Goal: Task Accomplishment & Management: Manage account settings

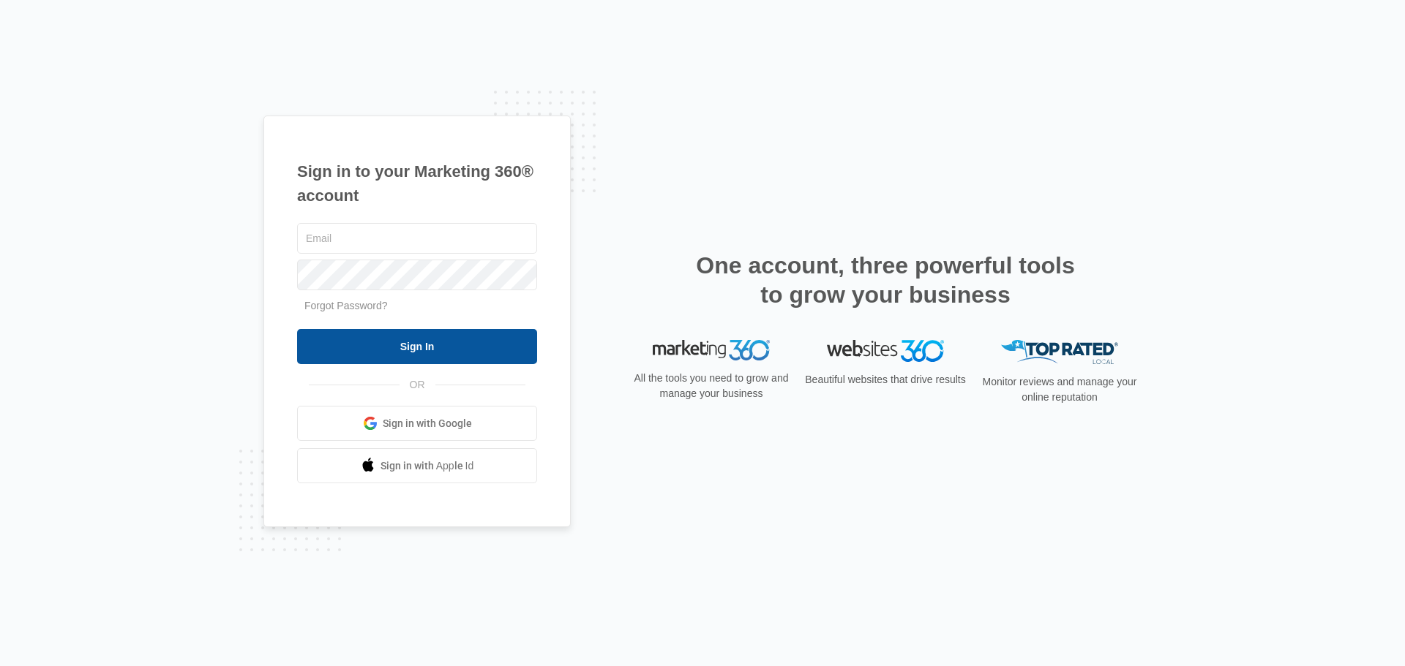
type input "amber@westernconstructionsystems.com"
click at [443, 348] on input "Sign In" at bounding box center [417, 346] width 240 height 35
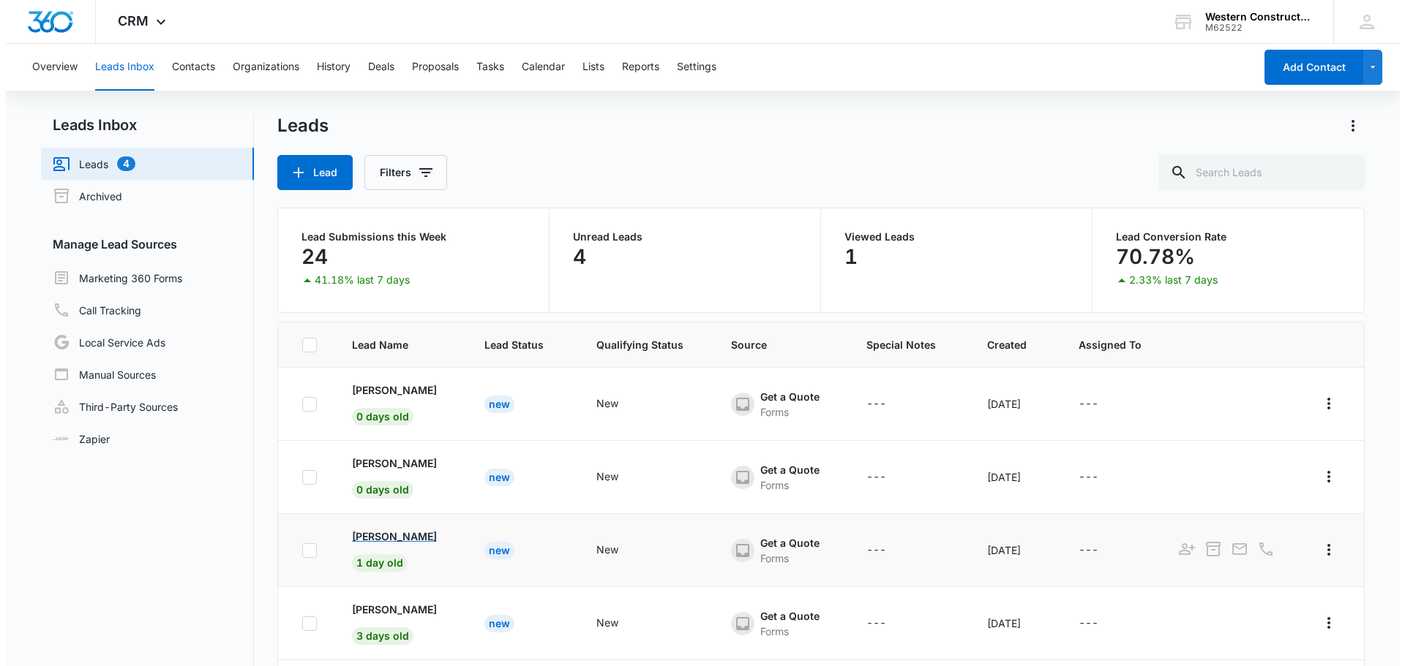
scroll to position [5, 0]
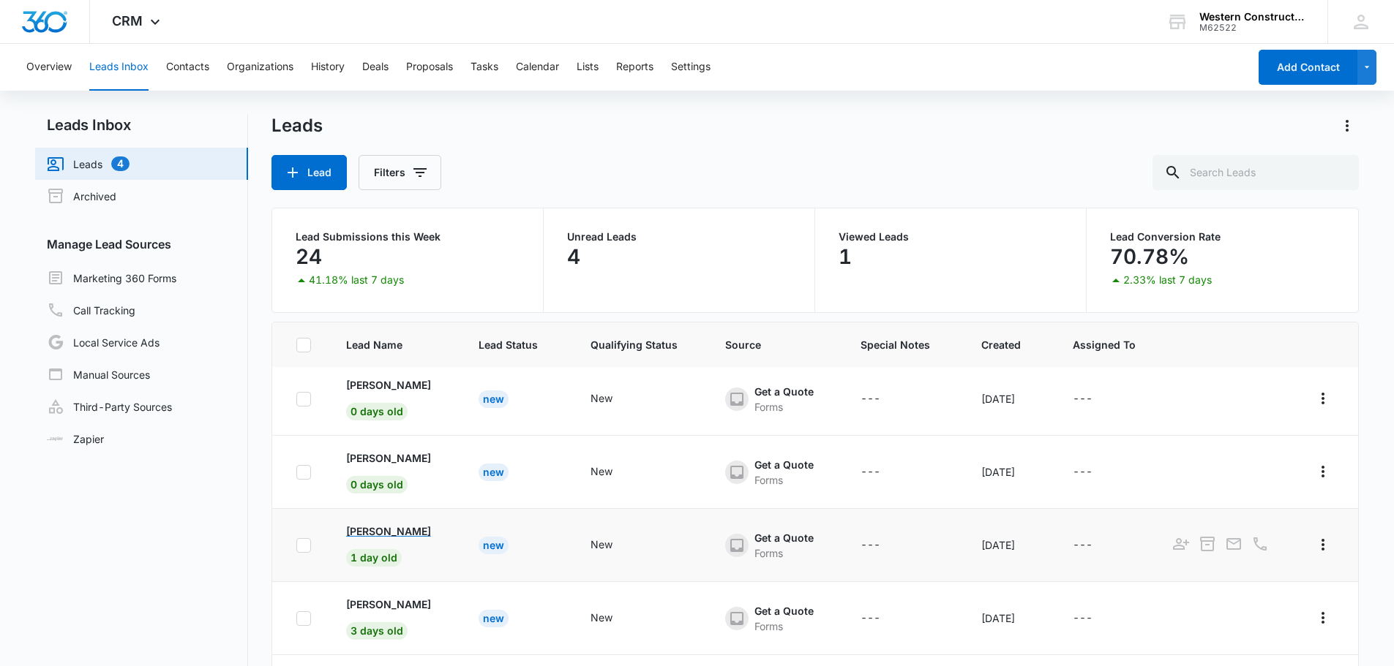
click at [397, 538] on p "ZoeDel Frisbie" at bounding box center [388, 531] width 85 height 15
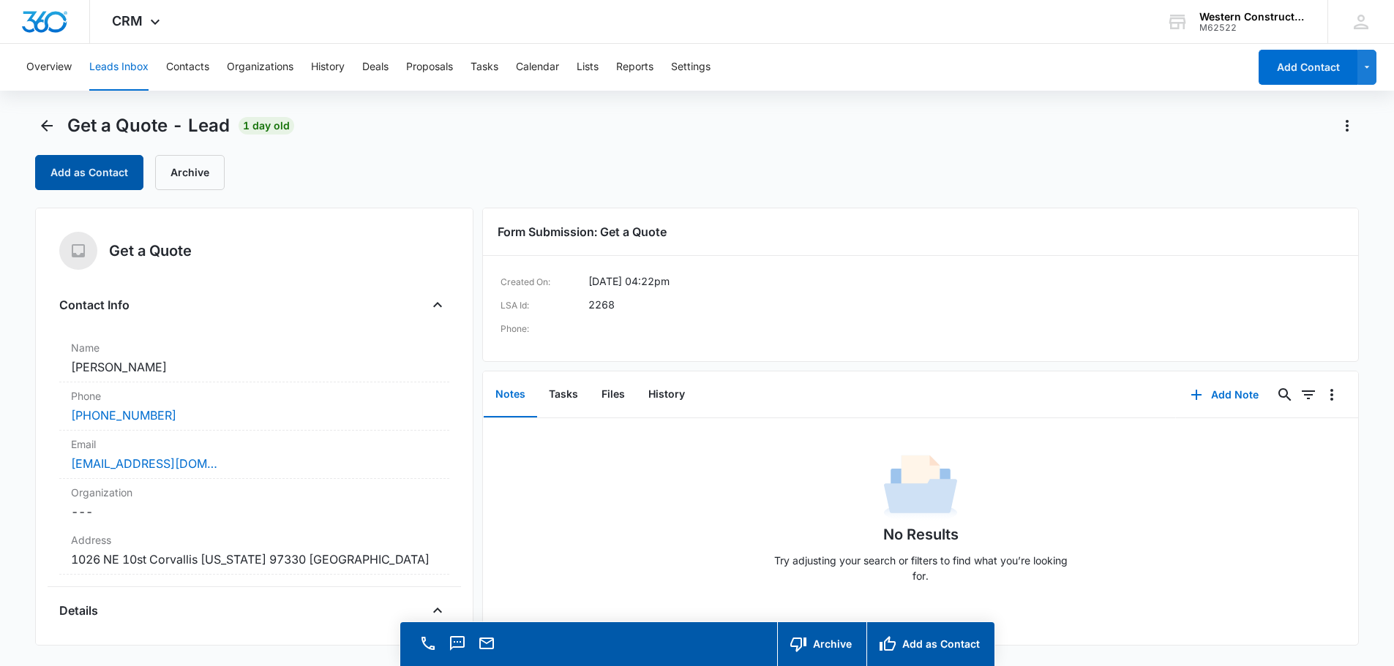
click at [111, 178] on button "Add as Contact" at bounding box center [89, 172] width 108 height 35
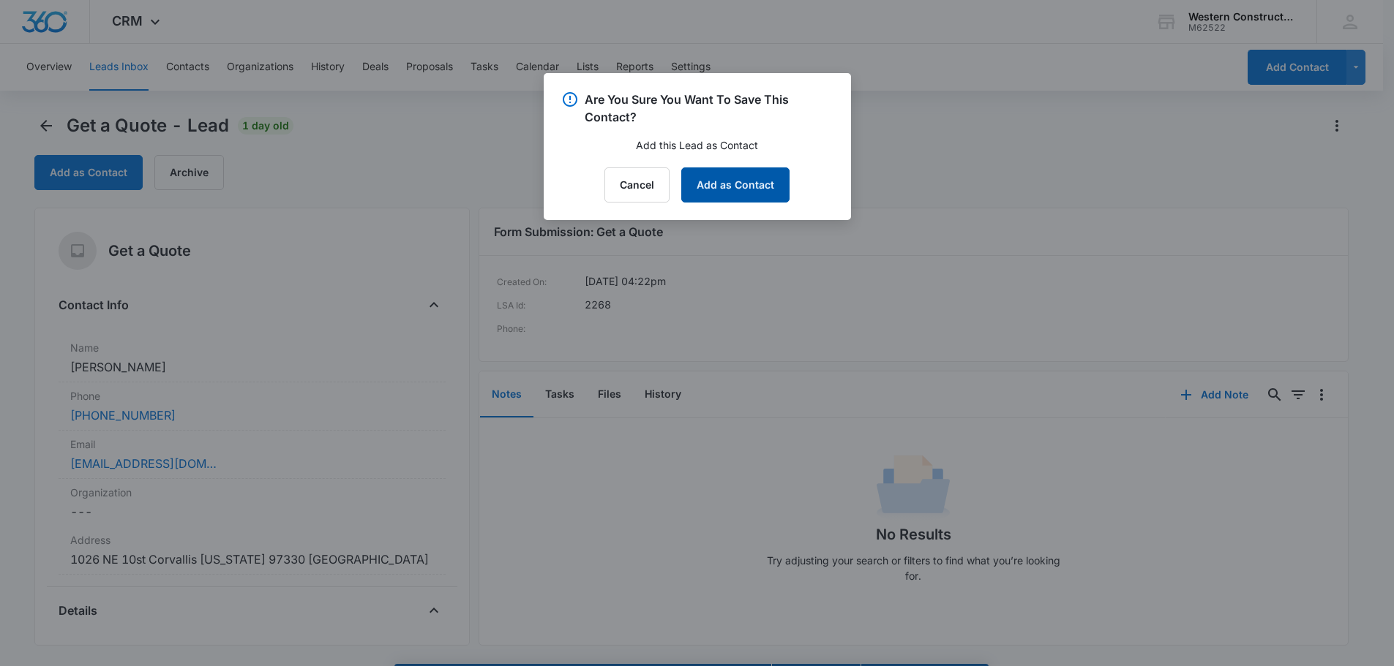
click at [777, 187] on button "Add as Contact" at bounding box center [735, 185] width 108 height 35
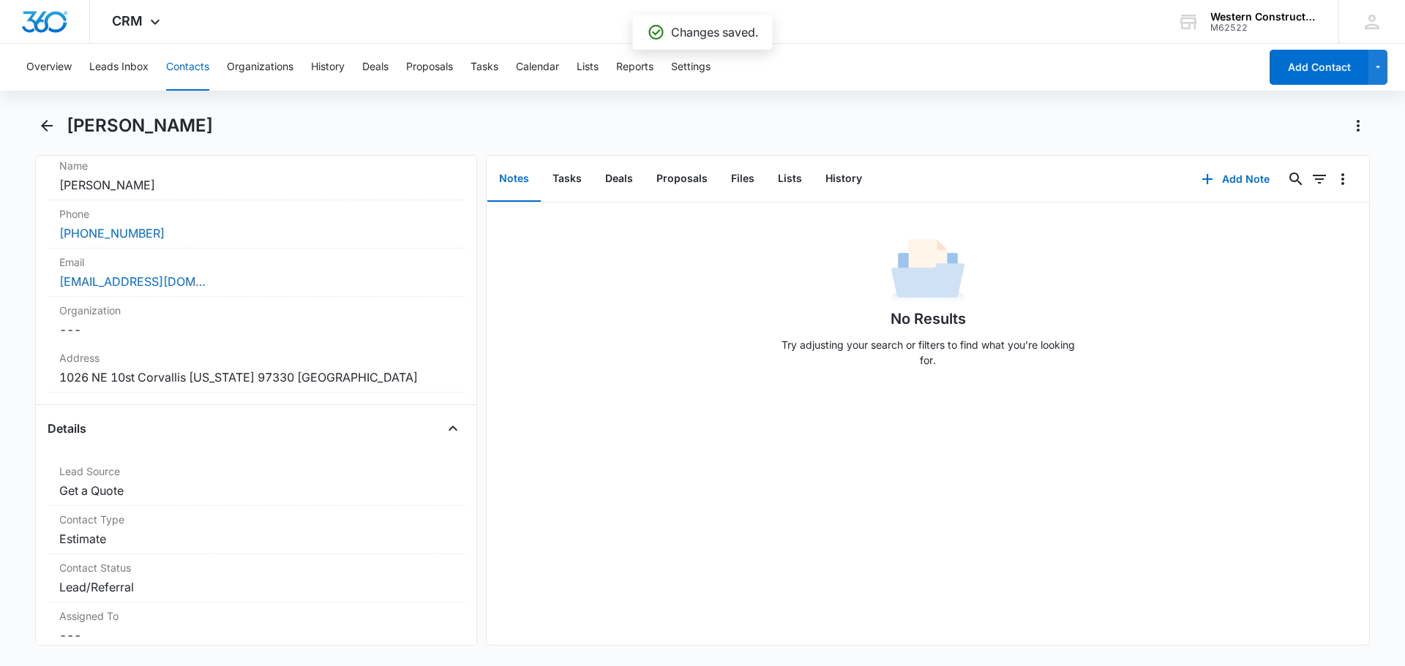
scroll to position [293, 0]
click at [262, 380] on dd "Cancel Save Changes 1026 NE 10st Corvallis Oregon 97330 USA" at bounding box center [256, 376] width 394 height 18
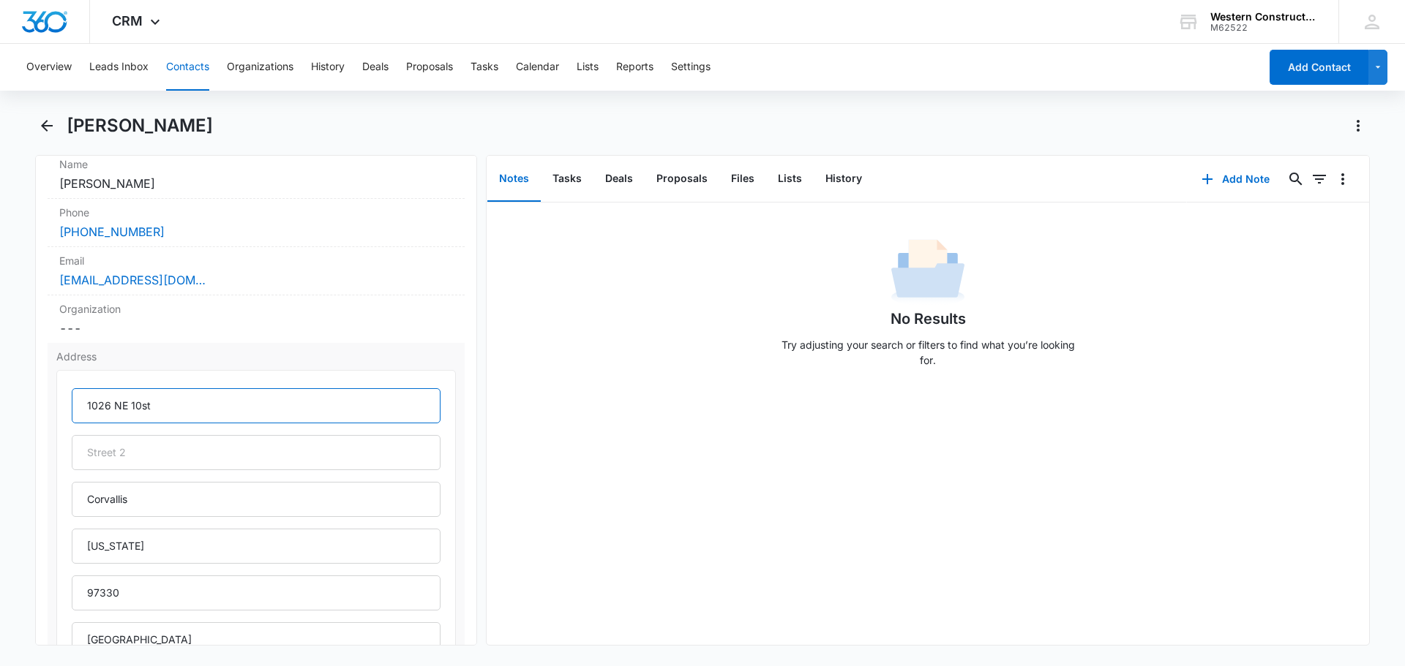
click at [127, 407] on input "1026 NE 10st" at bounding box center [256, 405] width 369 height 35
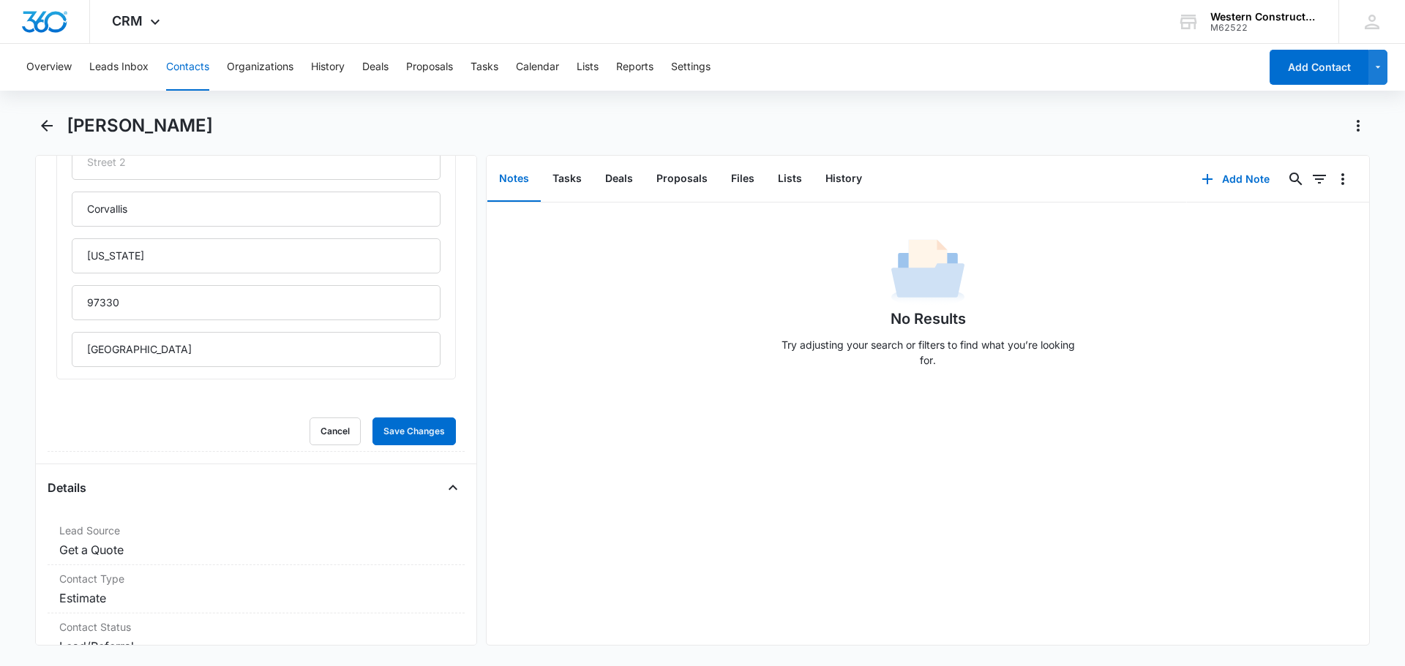
scroll to position [585, 0]
type input "1026 NW 10st"
click at [407, 435] on button "Save Changes" at bounding box center [413, 430] width 83 height 28
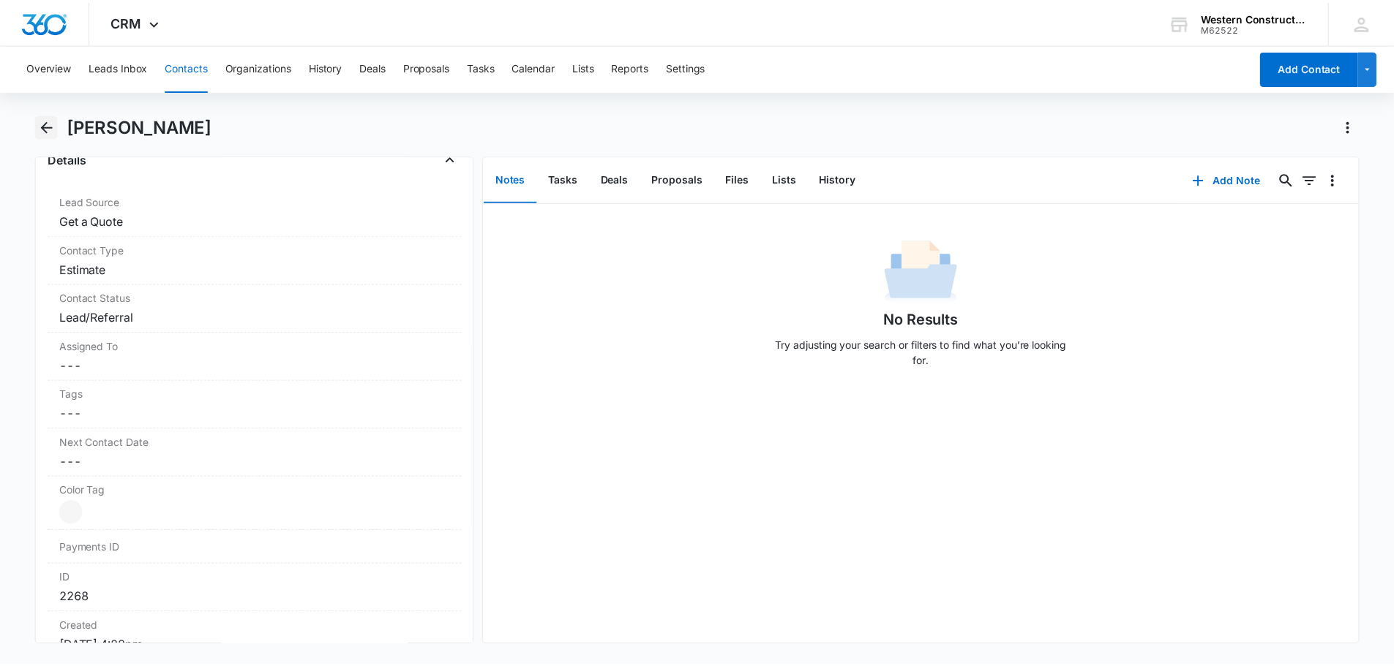
scroll to position [557, 0]
click at [42, 127] on icon "Back" at bounding box center [47, 126] width 12 height 12
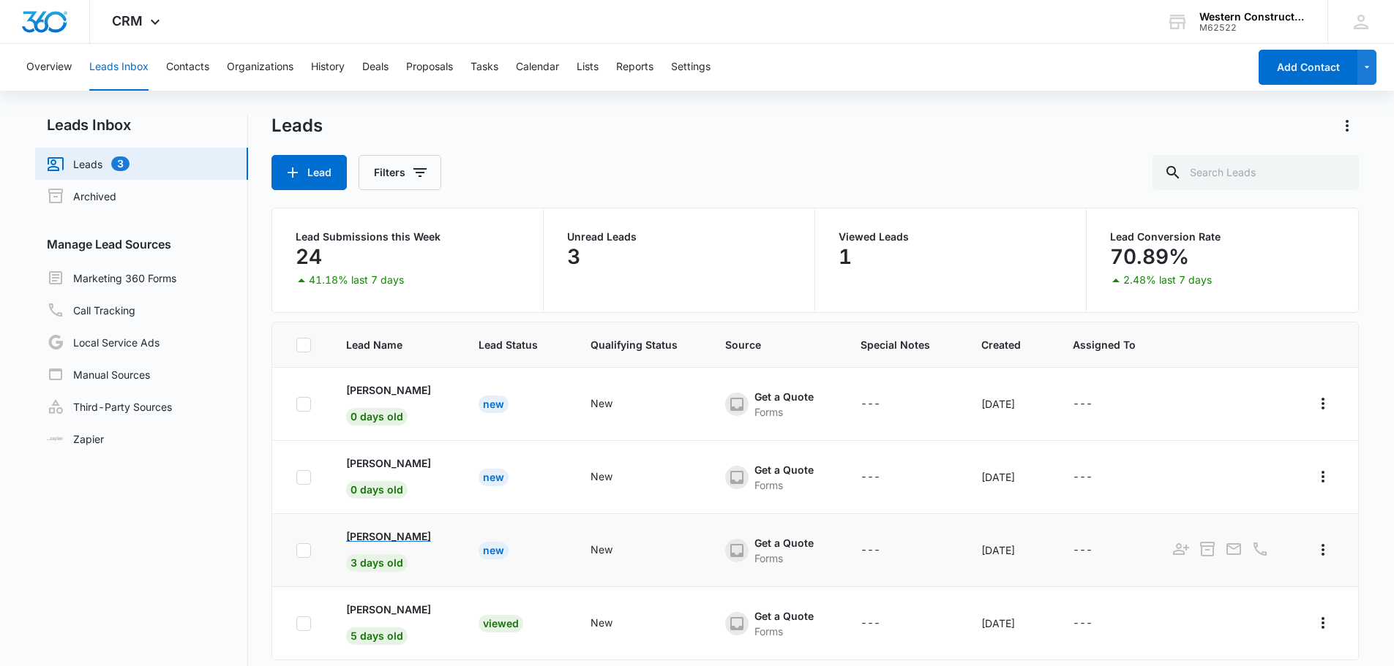
click at [393, 537] on p "Teresa Wright" at bounding box center [388, 536] width 85 height 15
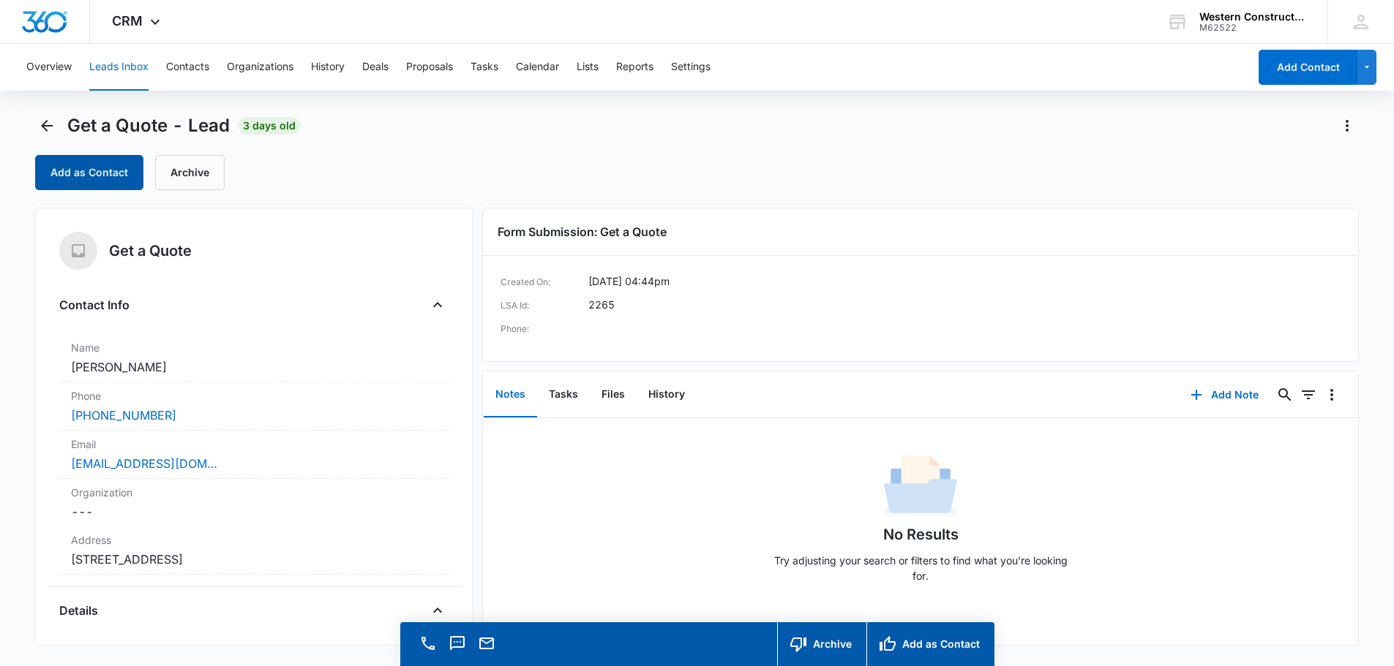
click at [97, 165] on button "Add as Contact" at bounding box center [89, 172] width 108 height 35
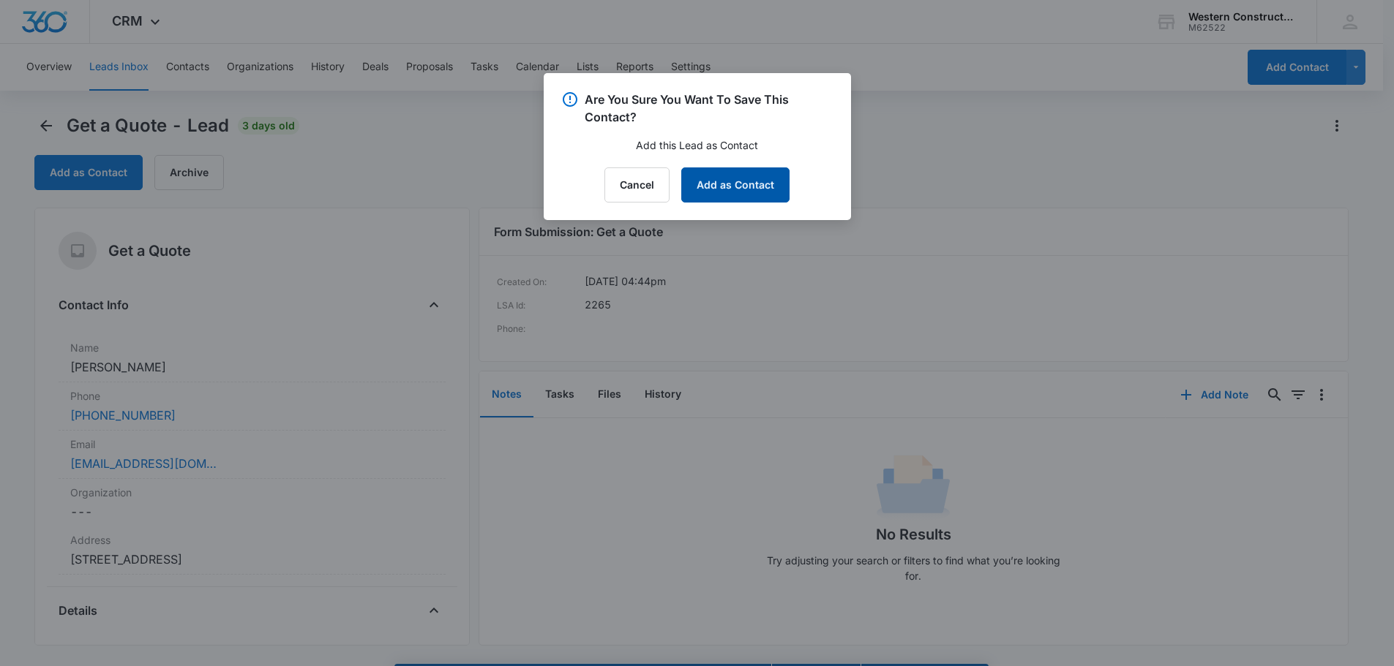
click at [751, 179] on button "Add as Contact" at bounding box center [735, 185] width 108 height 35
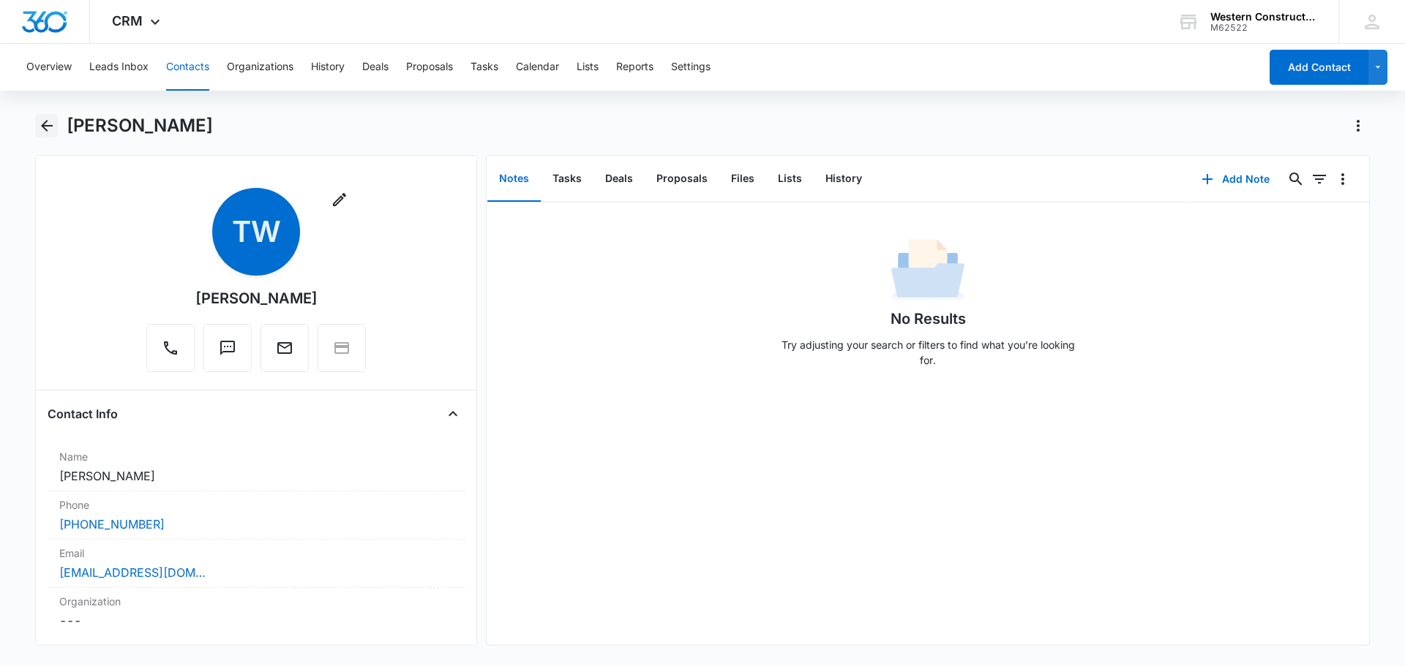
click at [45, 129] on icon "Back" at bounding box center [47, 126] width 12 height 12
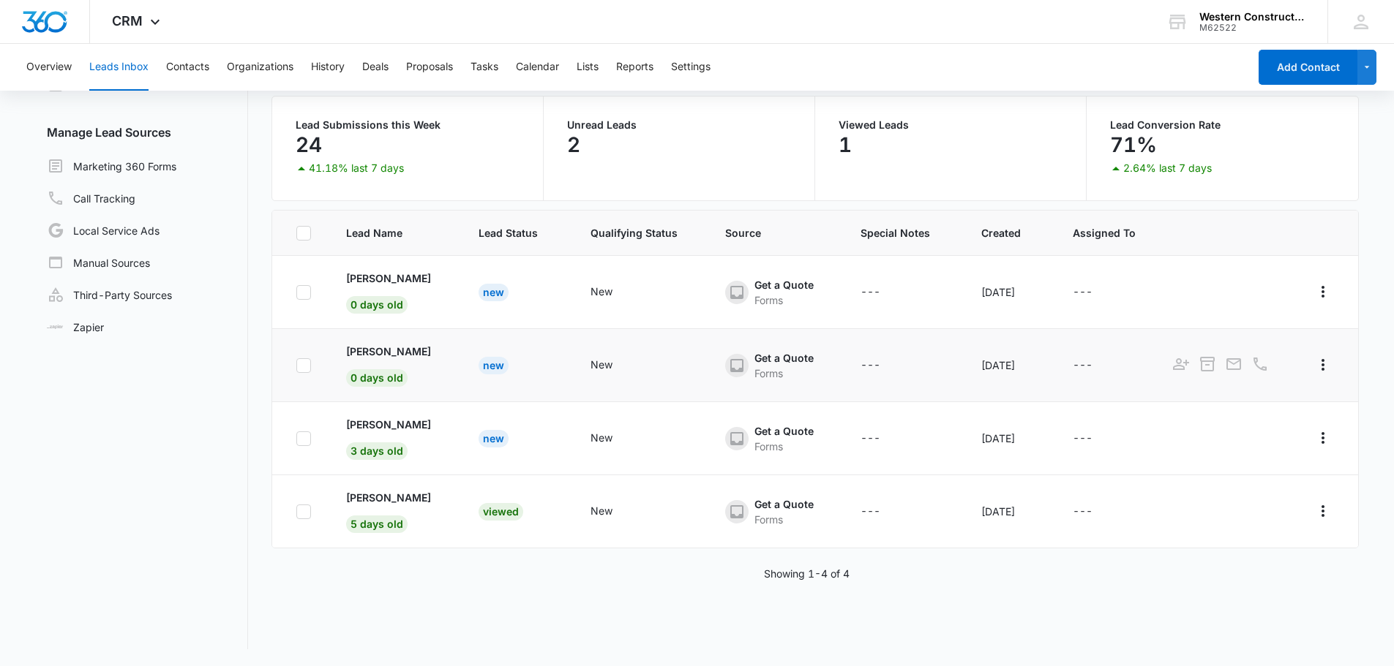
scroll to position [113, 0]
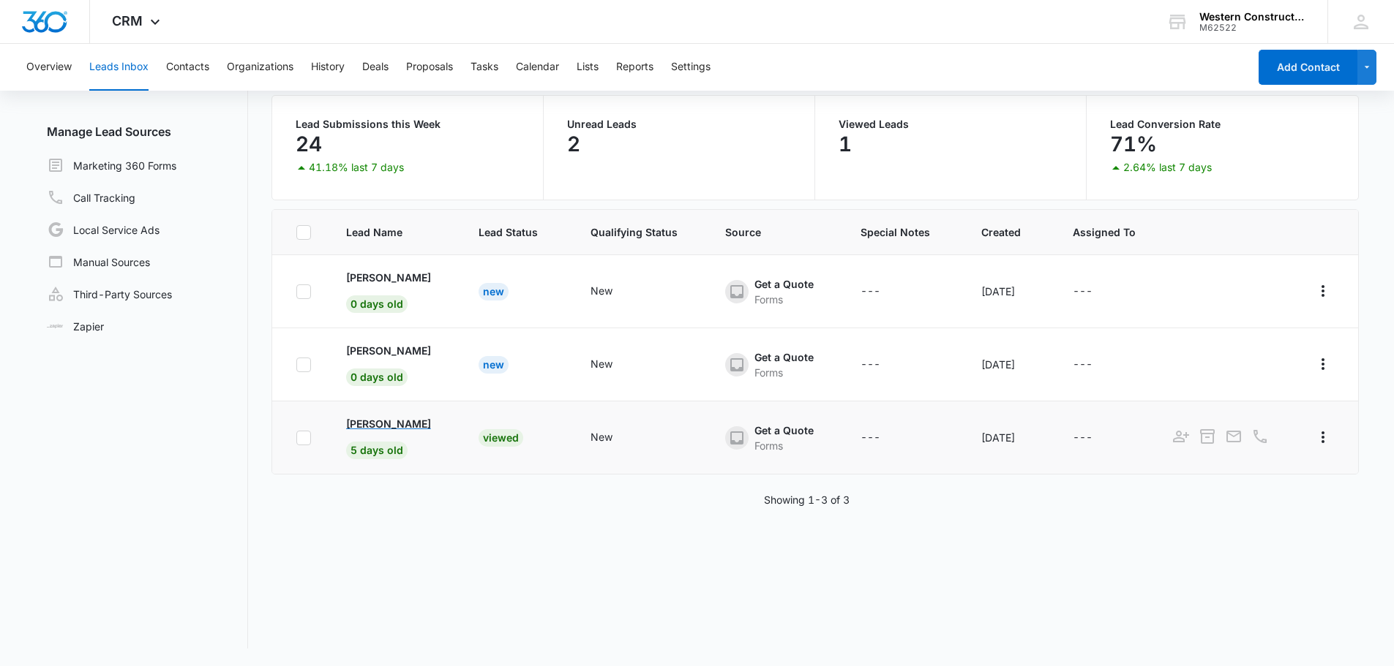
click at [377, 427] on p "Steven McCoy" at bounding box center [388, 423] width 85 height 15
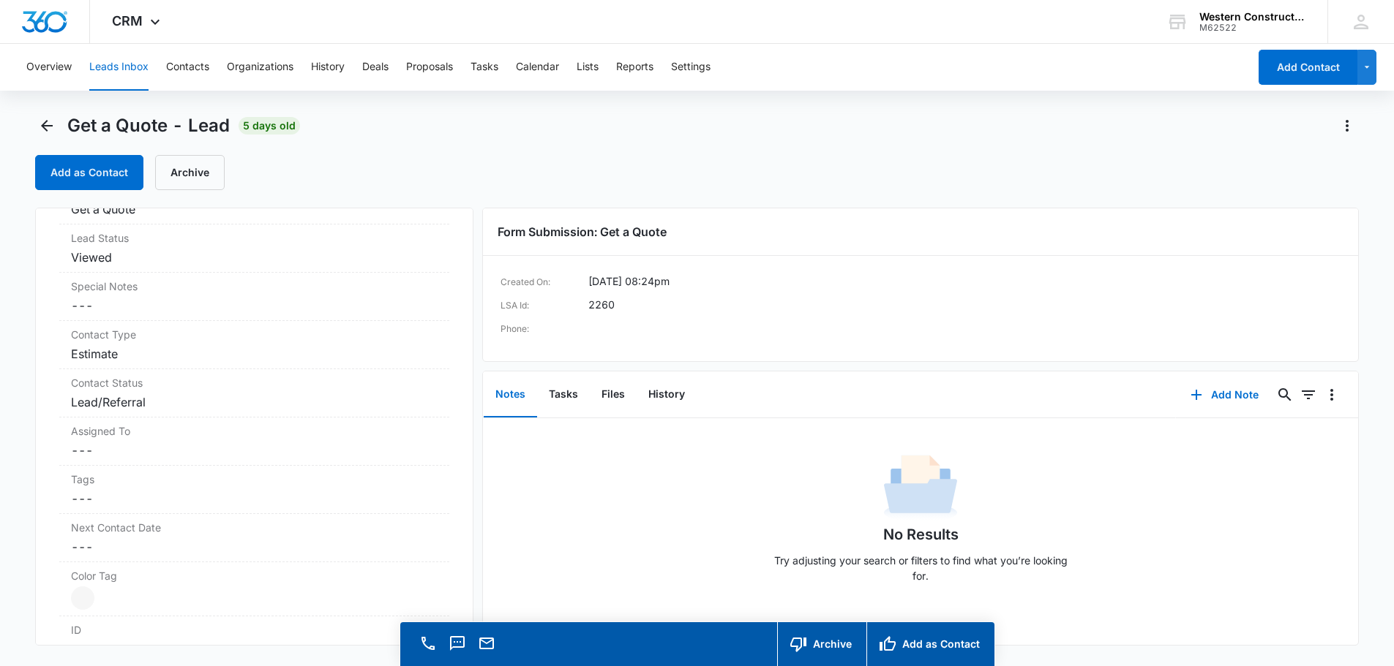
scroll to position [585, 0]
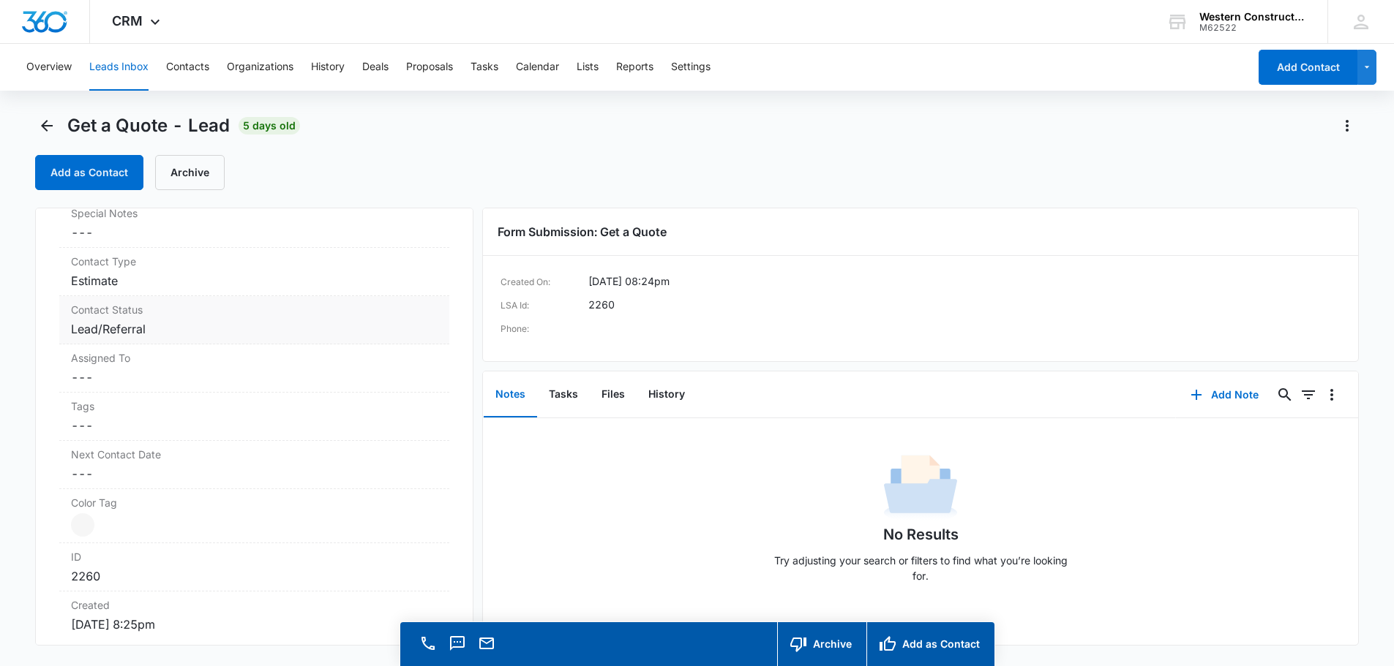
click at [372, 338] on dd "Cancel Save Changes Lead/Referral" at bounding box center [254, 329] width 367 height 18
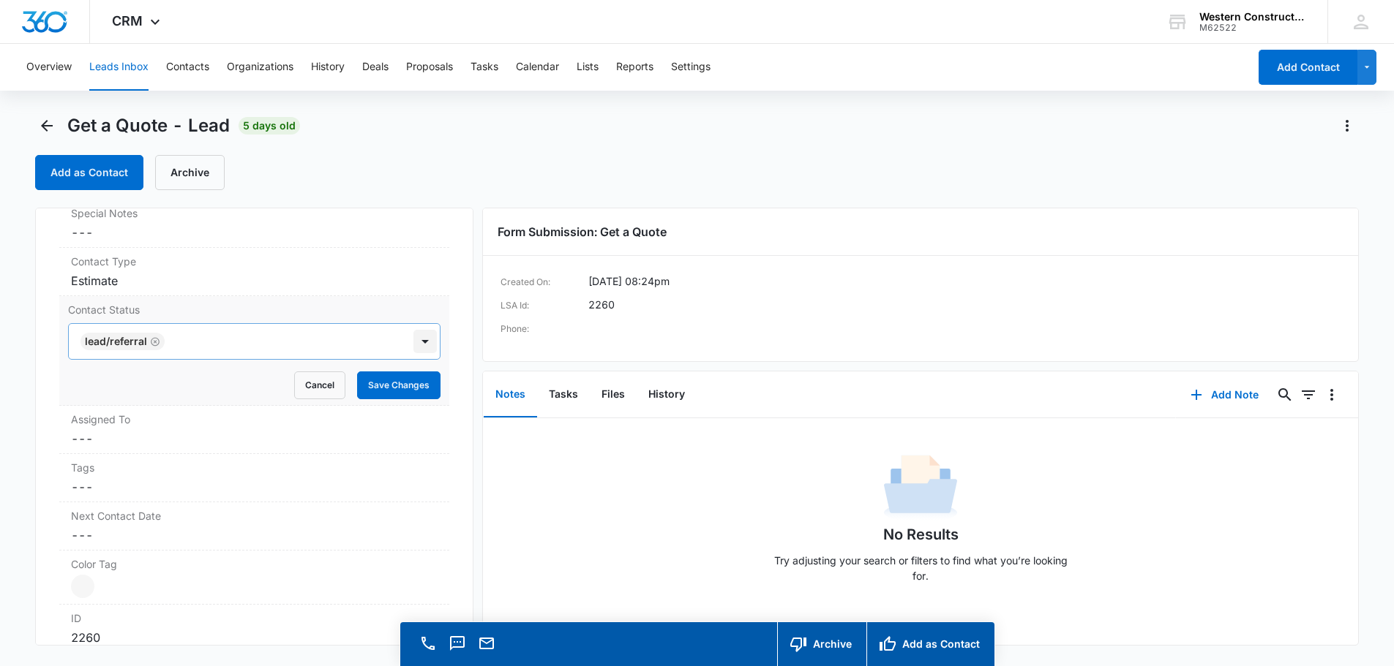
click at [413, 353] on div at bounding box center [424, 341] width 23 height 23
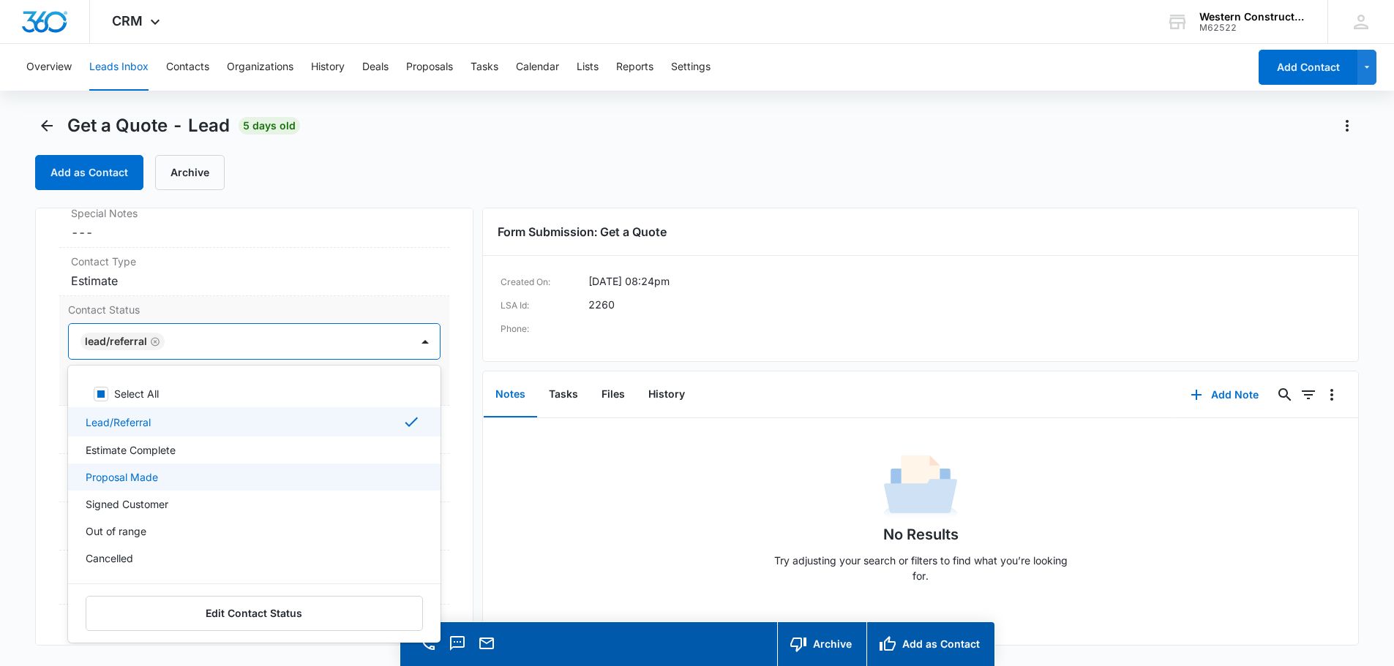
scroll to position [132, 0]
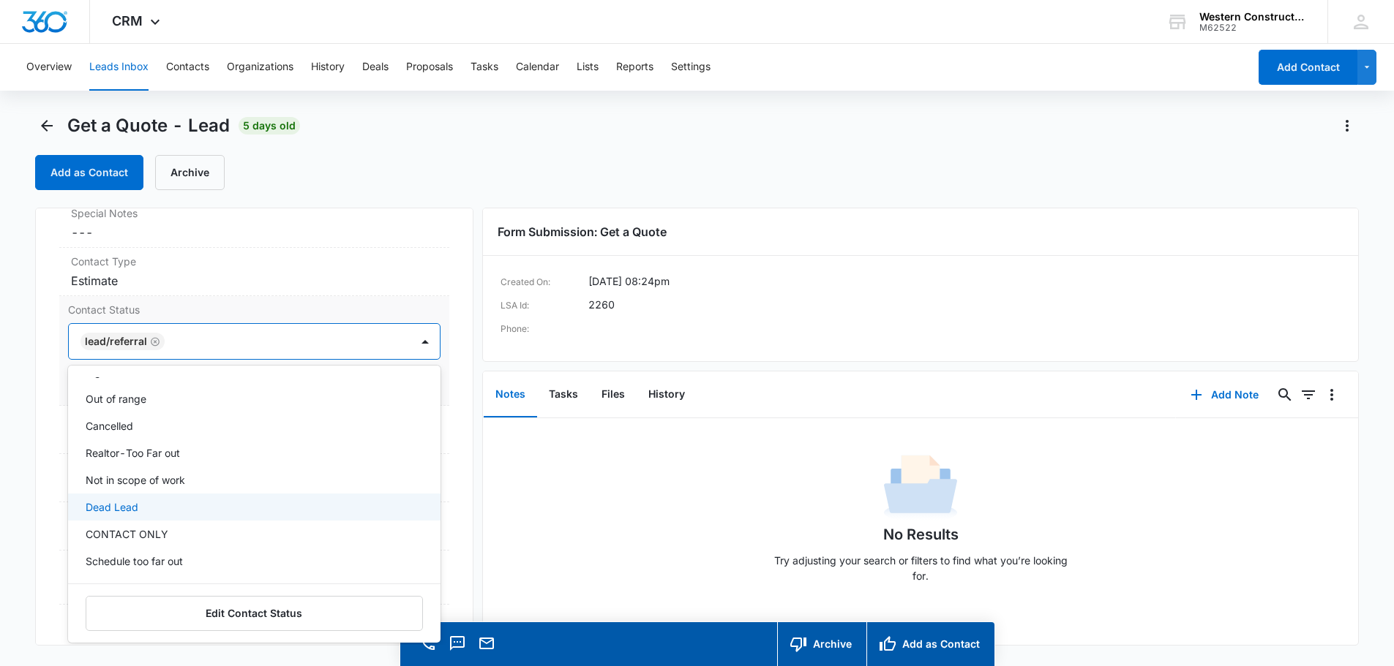
click at [146, 515] on div "Dead Lead" at bounding box center [253, 507] width 334 height 15
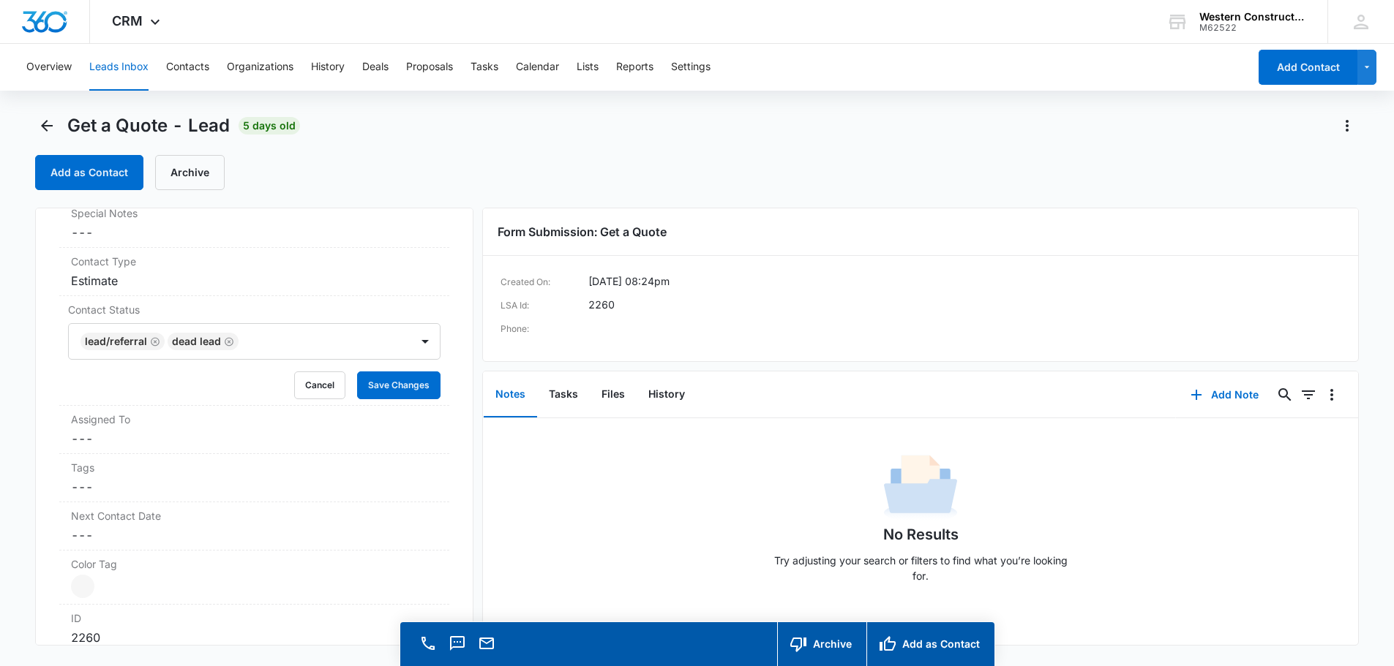
click at [459, 397] on div "Get a Quote Contact Info Name Cancel Save Changes Steven McCoy Phone Cancel Sav…" at bounding box center [254, 427] width 438 height 438
click at [399, 397] on button "Save Changes" at bounding box center [398, 386] width 83 height 28
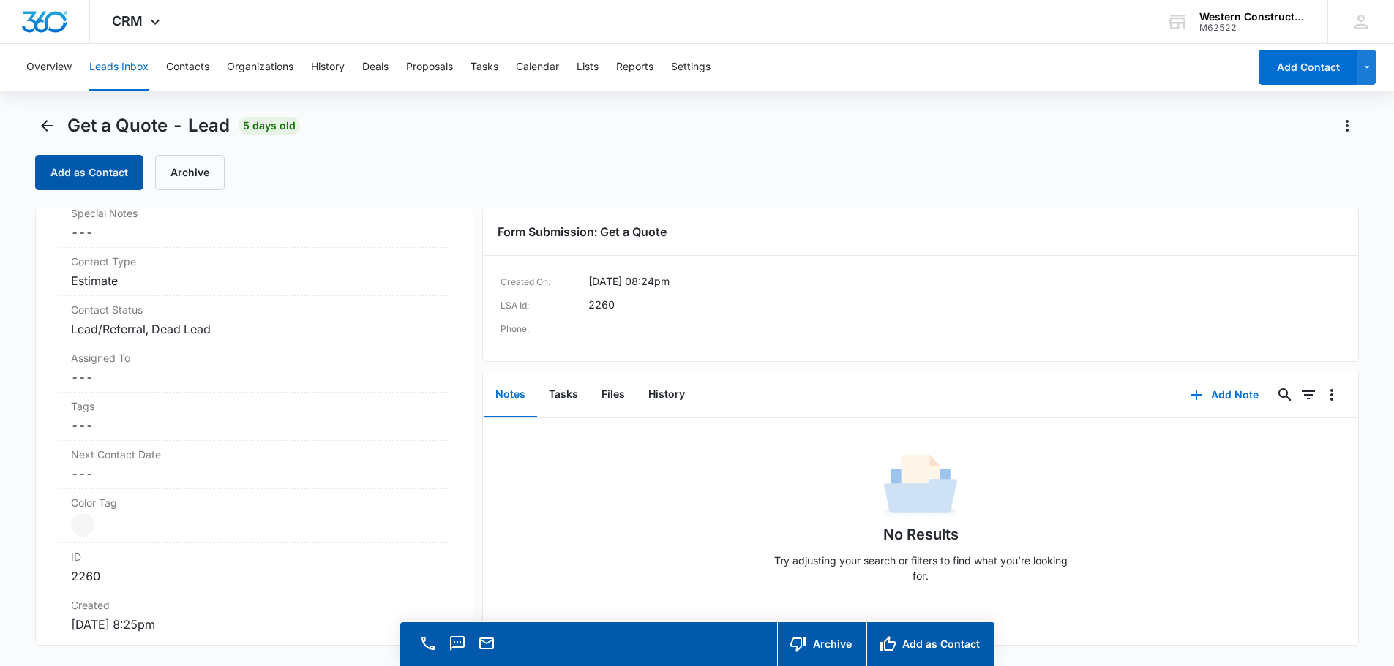
click at [83, 173] on button "Add as Contact" at bounding box center [89, 172] width 108 height 35
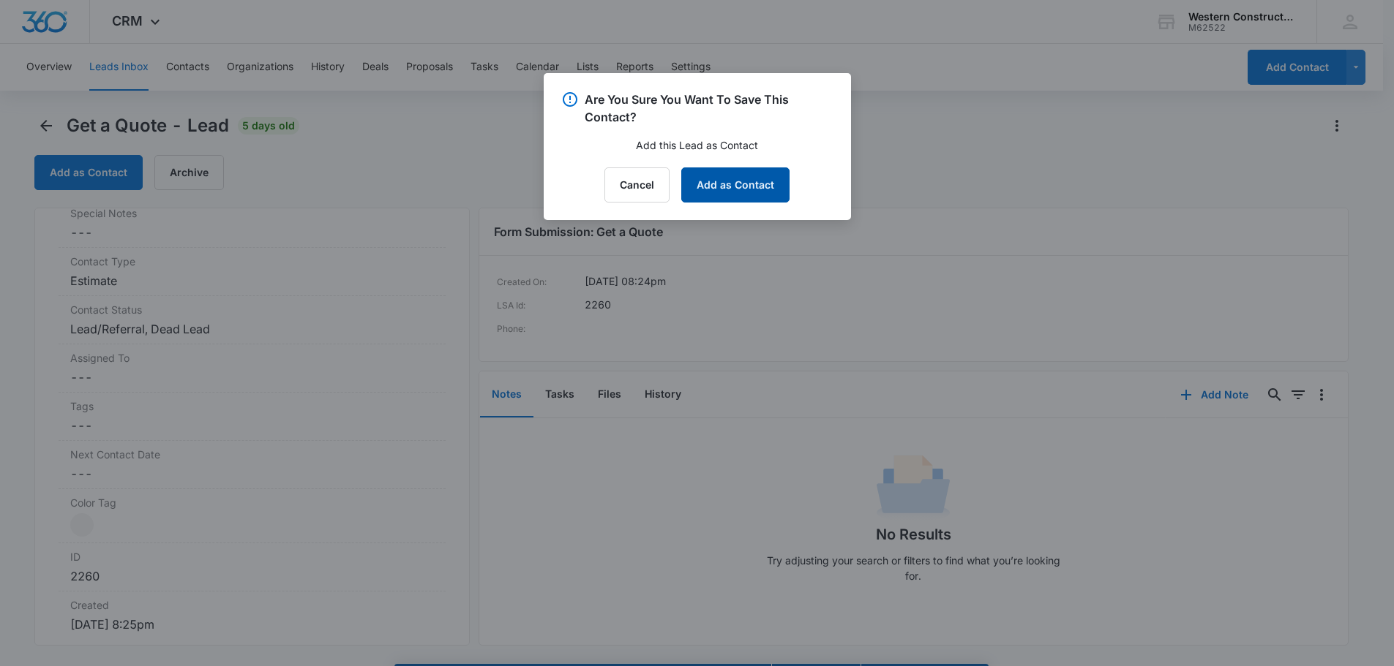
click at [719, 188] on button "Add as Contact" at bounding box center [735, 185] width 108 height 35
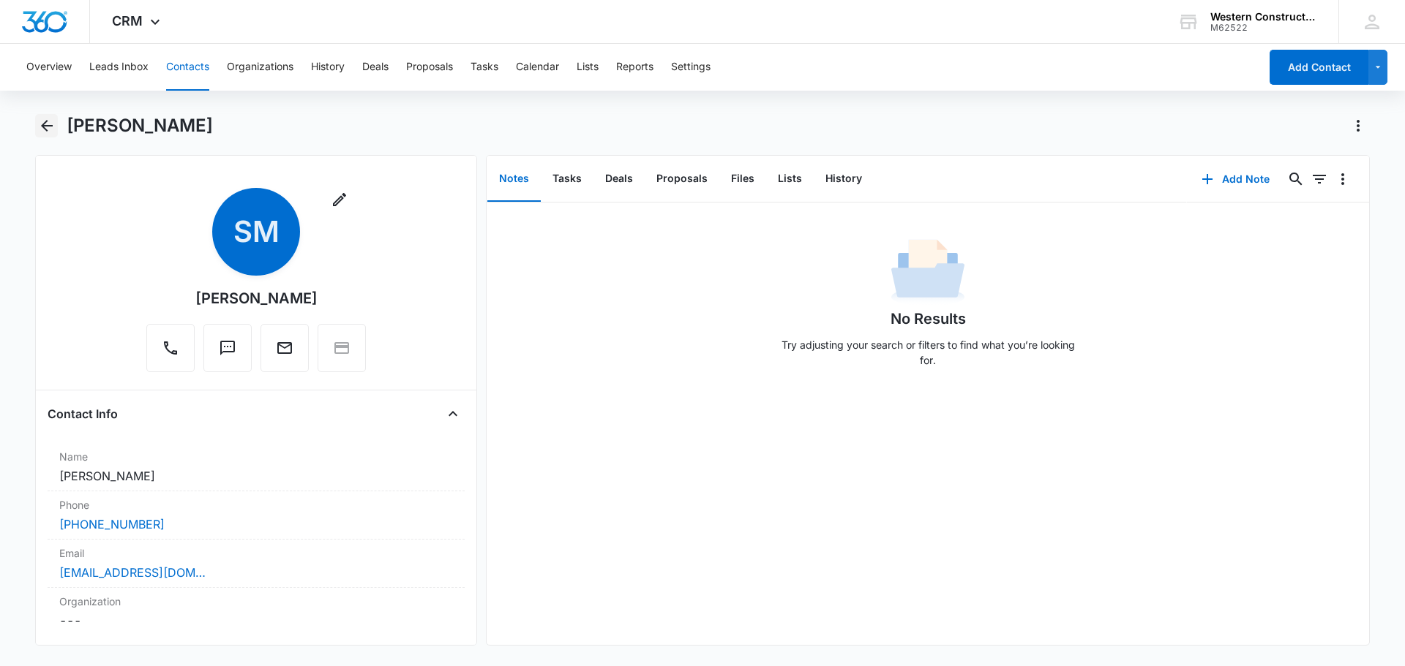
click at [52, 128] on icon "Back" at bounding box center [47, 126] width 18 height 18
